Goal: Task Accomplishment & Management: Manage account settings

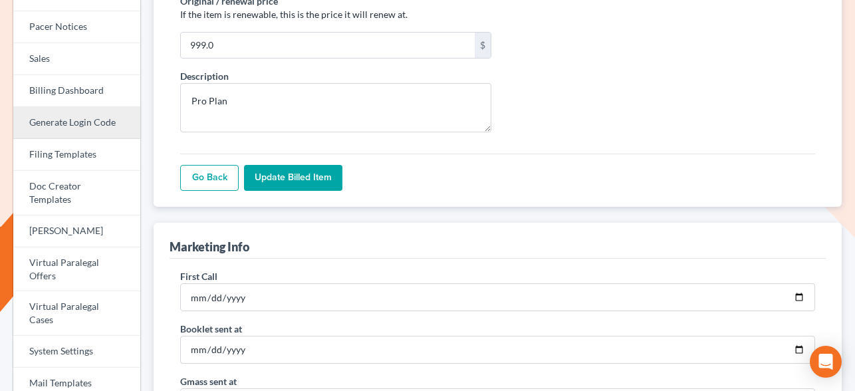
scroll to position [321, 0]
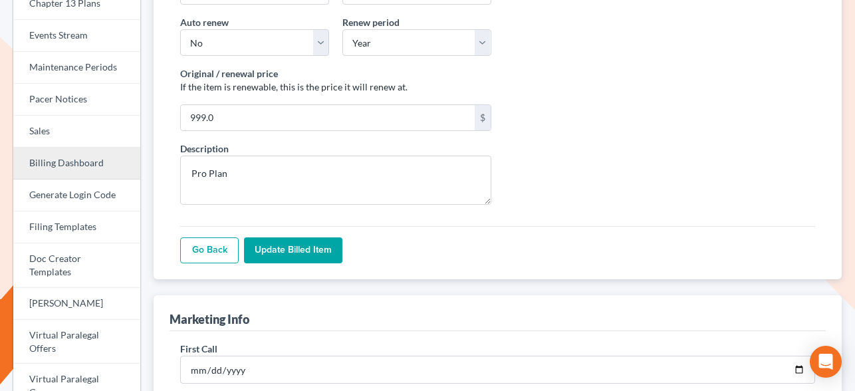
click at [85, 161] on link "Billing Dashboard" at bounding box center [76, 164] width 127 height 32
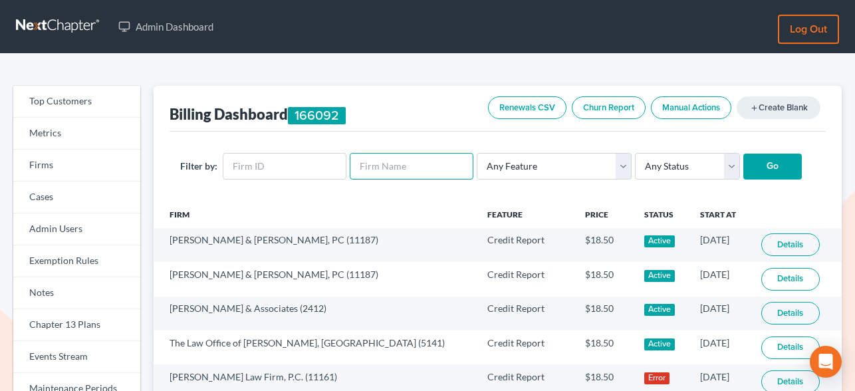
click at [411, 162] on input "text" at bounding box center [412, 166] width 124 height 27
type input "[PERSON_NAME]"
click at [743, 154] on input "Go" at bounding box center [772, 167] width 59 height 27
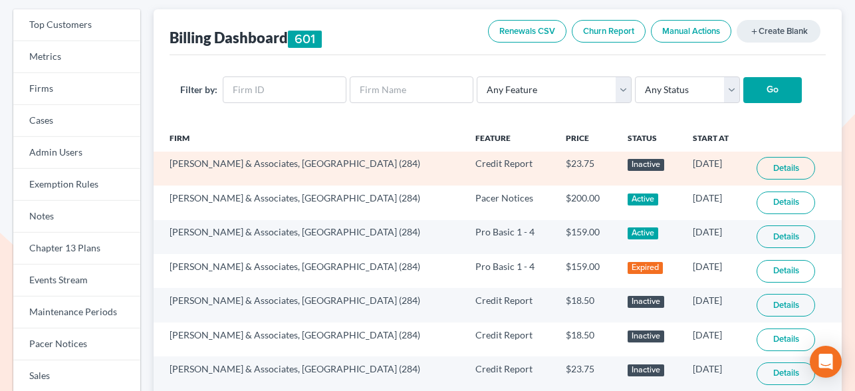
scroll to position [87, 0]
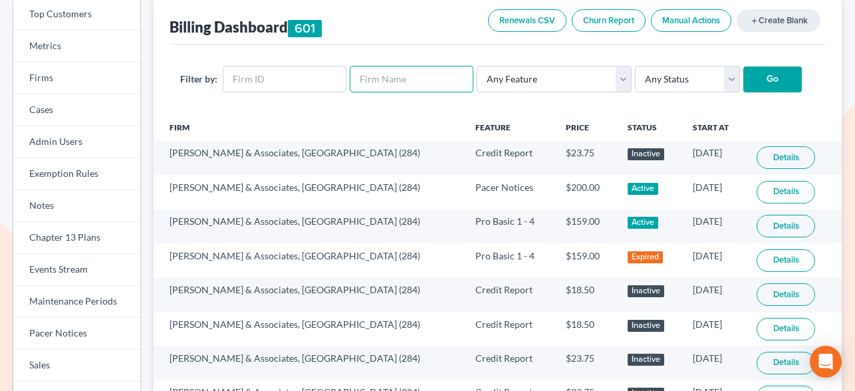
click at [364, 87] on input "text" at bounding box center [412, 79] width 124 height 27
type input "[PERSON_NAME]"
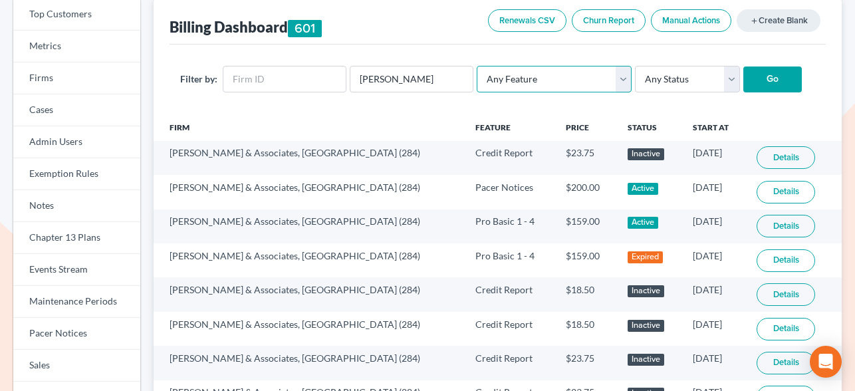
click at [577, 81] on select "Any Feature Start Plus Plan Pro Plus Plan Whoa Plan Credit Report Credit Report…" at bounding box center [554, 79] width 155 height 27
select select "chapter13_plan"
click at [477, 66] on select "Any Feature Start Plus Plan Pro Plus Plan Whoa Plan Credit Report Credit Report…" at bounding box center [554, 79] width 155 height 27
click at [758, 85] on input "Go" at bounding box center [772, 79] width 59 height 27
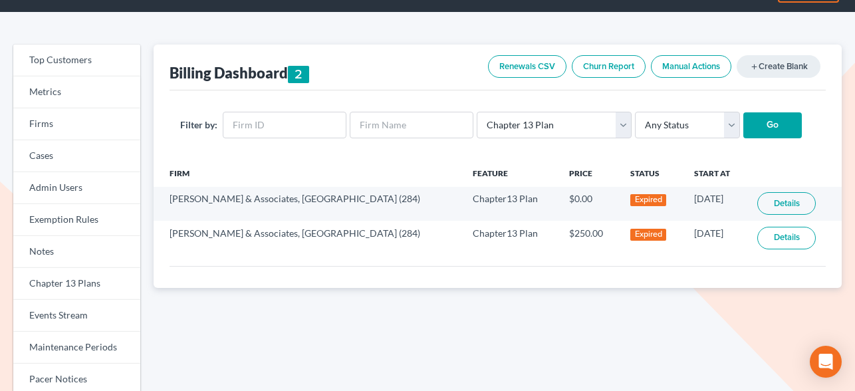
scroll to position [49, 0]
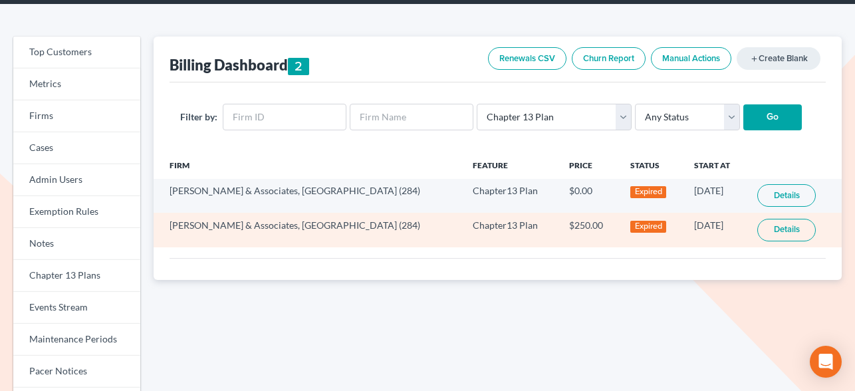
click at [760, 230] on link "Details" at bounding box center [786, 230] width 59 height 23
